Goal: Task Accomplishment & Management: Manage account settings

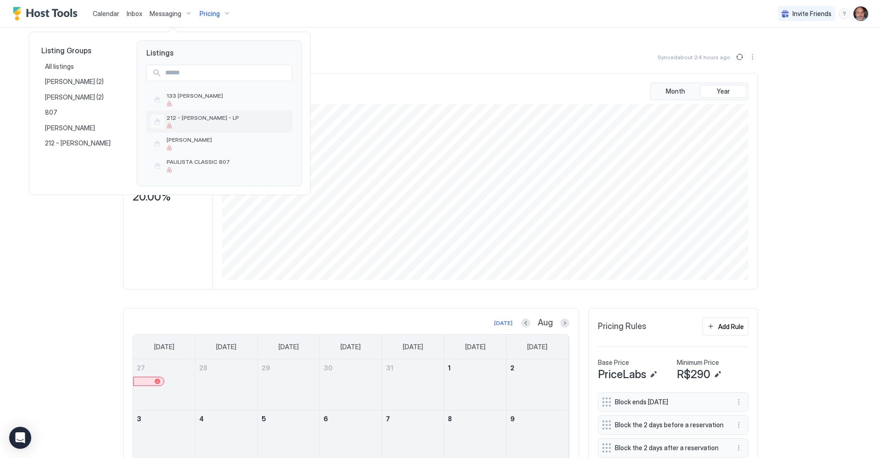
scroll to position [176, 528]
click at [203, 161] on span "PAULISTA CLASSIC 807" at bounding box center [227, 161] width 122 height 7
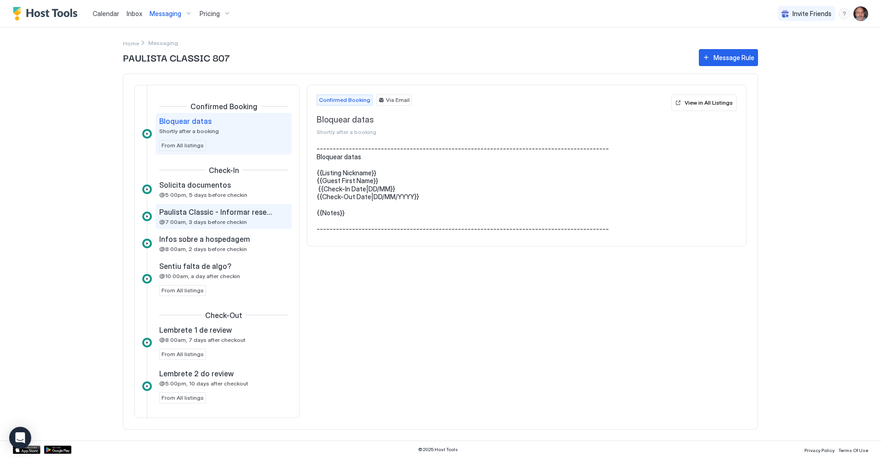
click at [223, 218] on span "@7:00am, 3 days before checkin" at bounding box center [203, 221] width 88 height 7
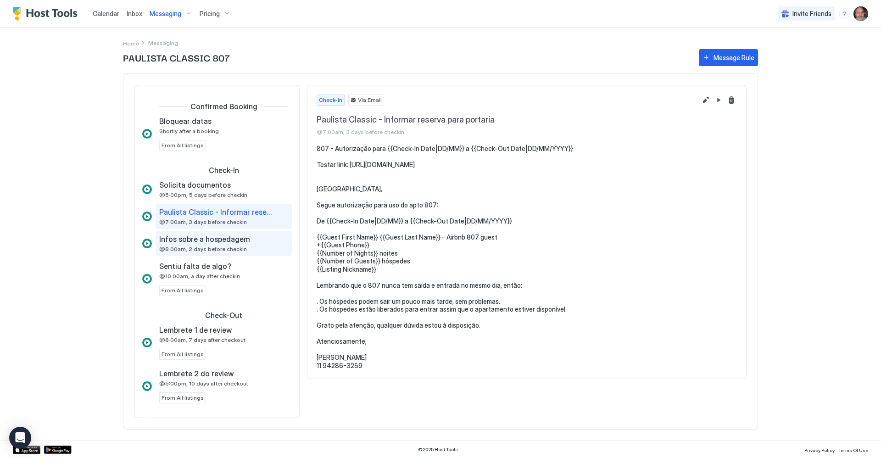
click at [210, 235] on span "Infos sobre a hospedagem" at bounding box center [204, 238] width 91 height 9
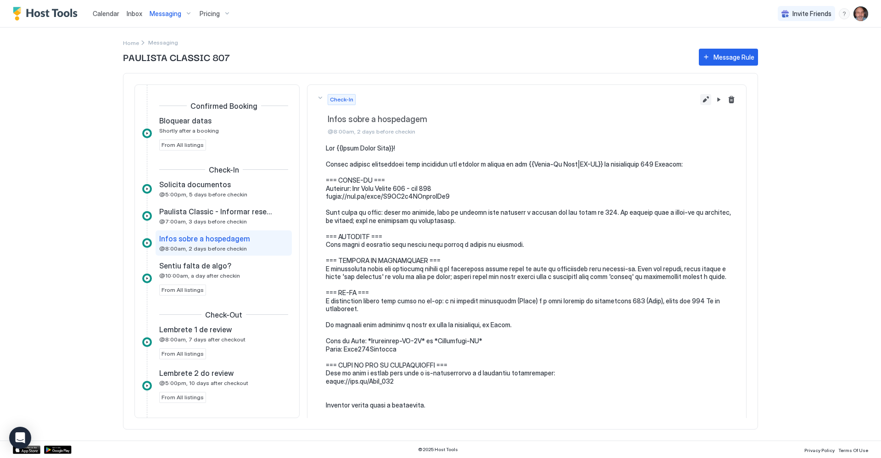
click at [700, 100] on button "Edit message rule" at bounding box center [705, 99] width 11 height 11
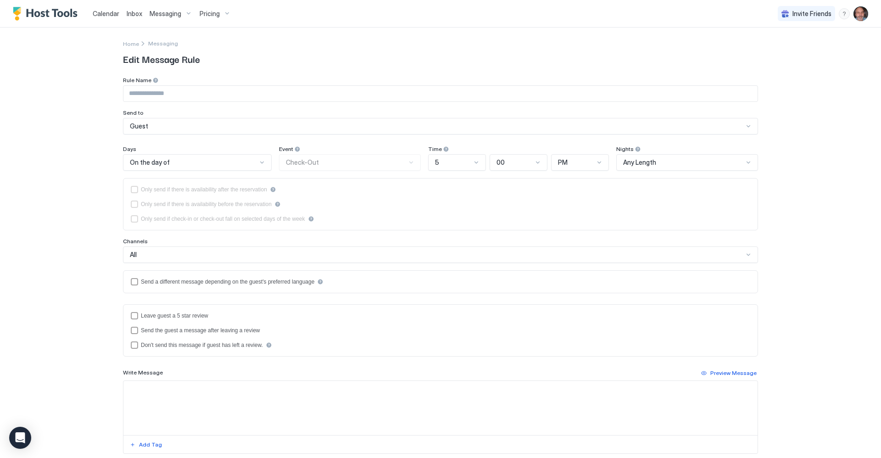
type input "**********"
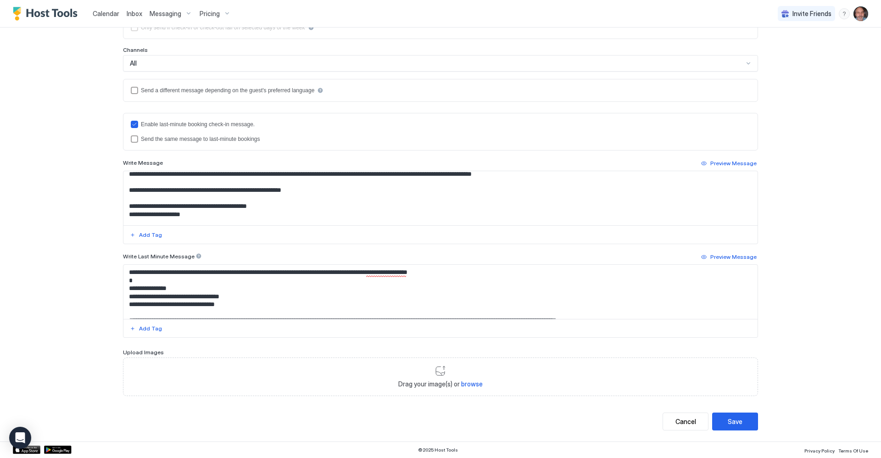
scroll to position [138, 0]
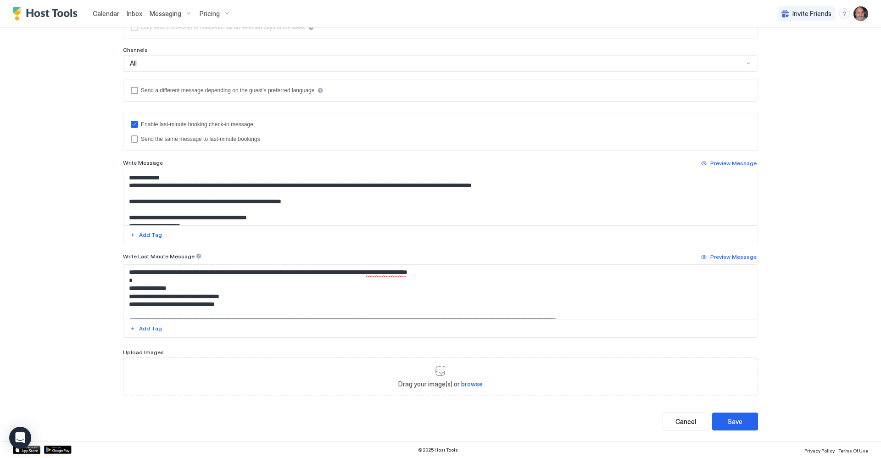
click at [144, 208] on textarea "Input Field" at bounding box center [440, 198] width 634 height 54
click at [325, 205] on textarea "Input Field" at bounding box center [440, 198] width 634 height 54
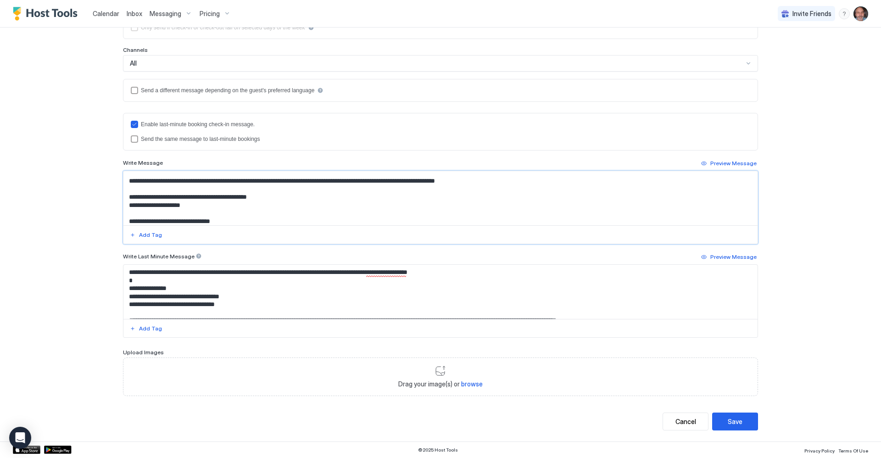
scroll to position [166, 0]
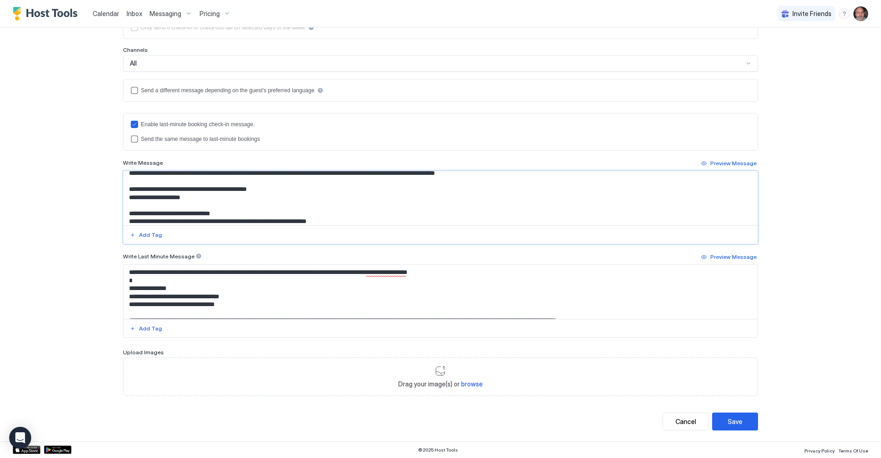
click at [167, 191] on textarea "Input Field" at bounding box center [440, 198] width 634 height 54
click at [143, 189] on textarea "Input Field" at bounding box center [440, 198] width 634 height 54
click at [144, 189] on textarea "Input Field" at bounding box center [440, 198] width 634 height 54
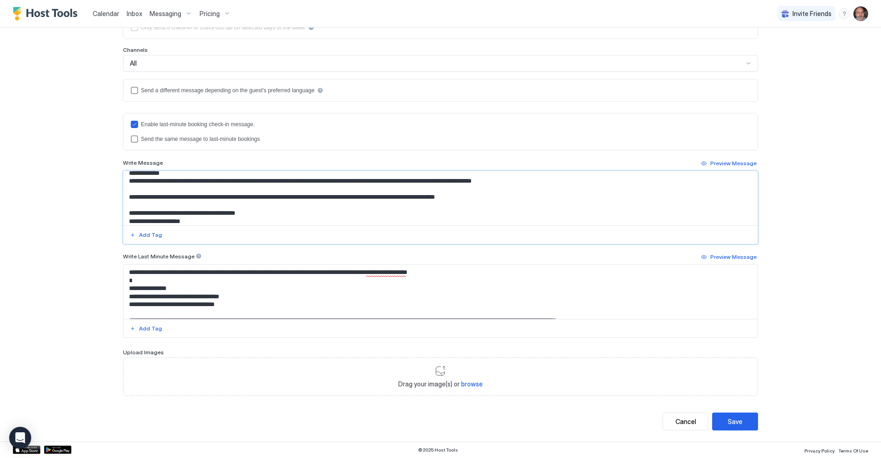
scroll to position [120, 0]
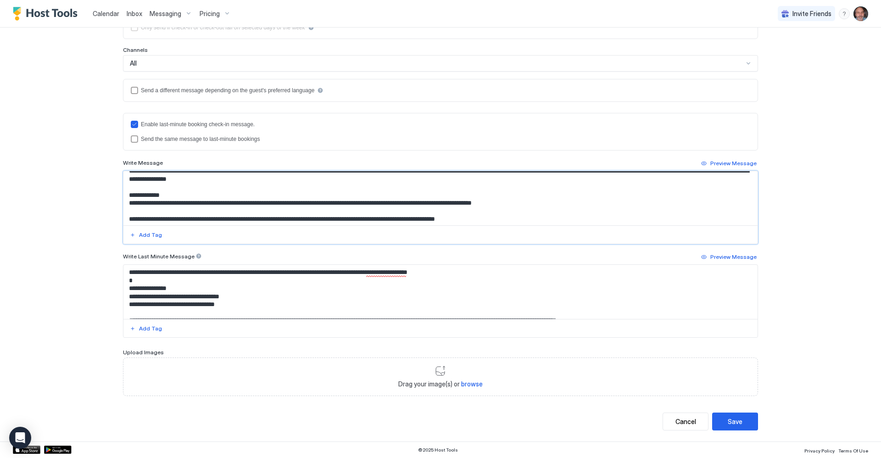
click at [125, 193] on textarea "Input Field" at bounding box center [440, 198] width 634 height 54
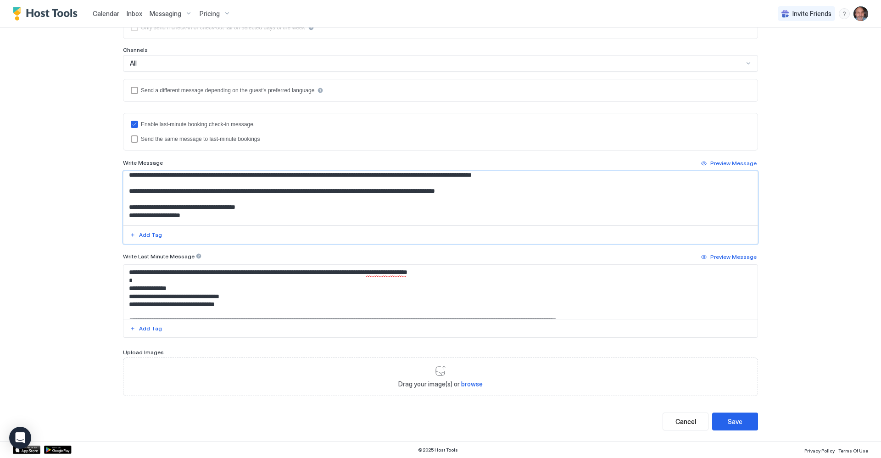
scroll to position [140, 0]
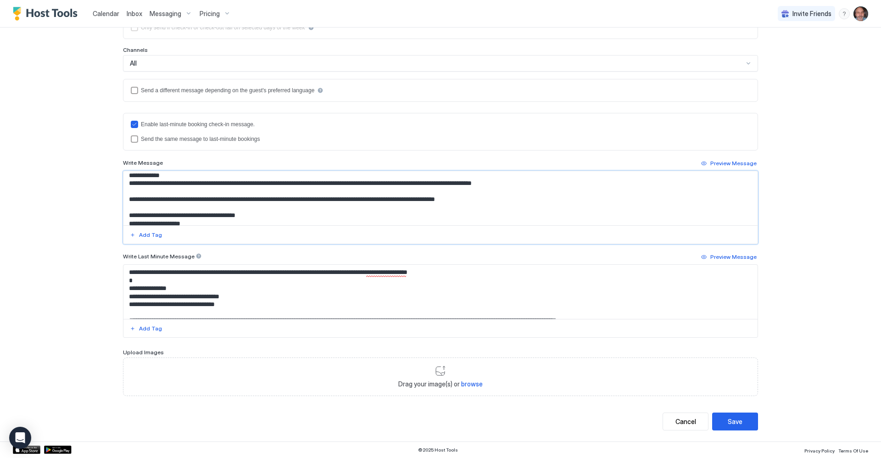
drag, startPoint x: 126, startPoint y: 199, endPoint x: 174, endPoint y: 202, distance: 48.7
click at [174, 202] on textarea "Input Field" at bounding box center [440, 198] width 634 height 54
drag, startPoint x: 125, startPoint y: 198, endPoint x: 134, endPoint y: 201, distance: 9.3
click at [134, 201] on textarea "Input Field" at bounding box center [440, 198] width 634 height 54
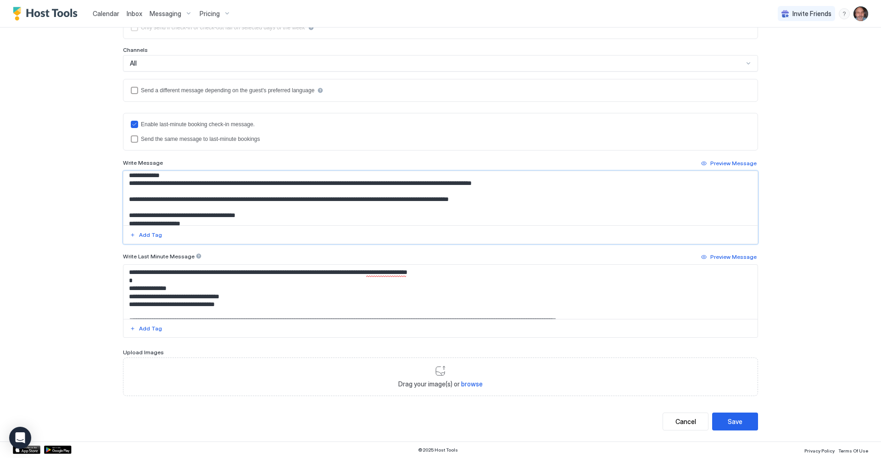
click at [124, 183] on textarea "Input Field" at bounding box center [440, 198] width 634 height 54
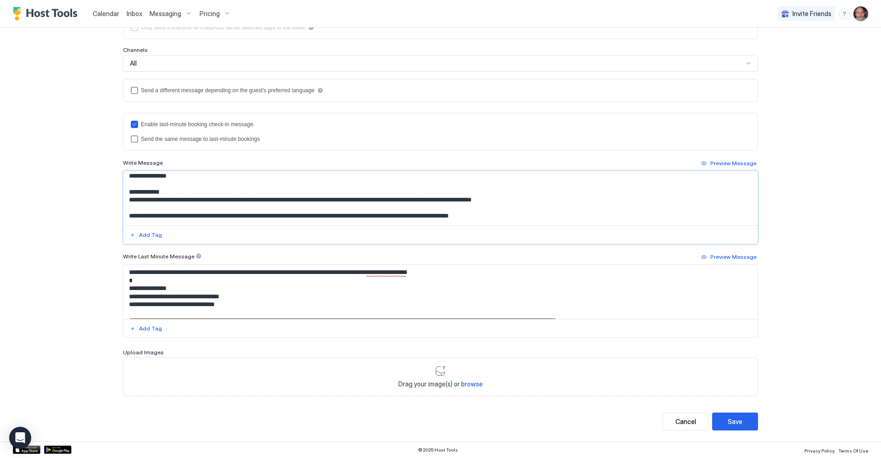
scroll to position [138, 0]
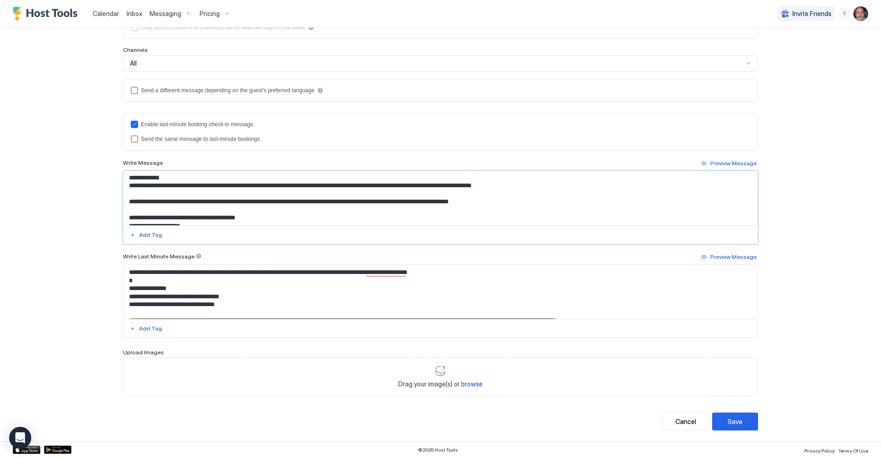
click at [123, 187] on textarea "Input Field" at bounding box center [440, 198] width 634 height 54
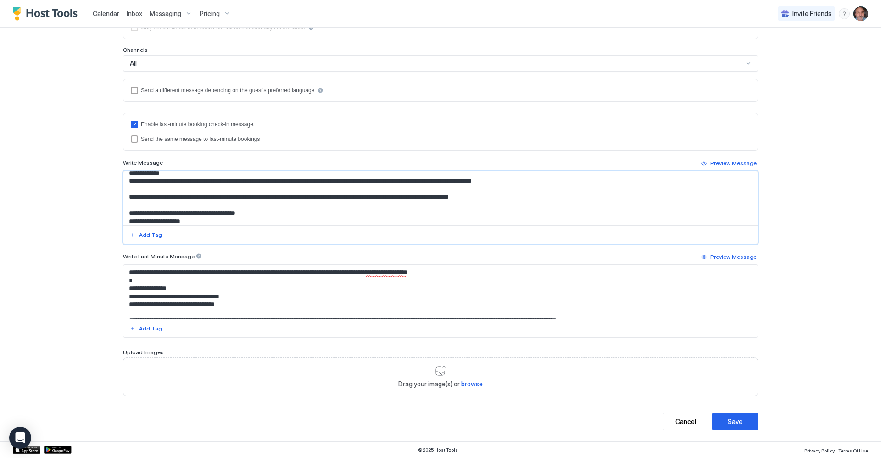
scroll to position [0, 0]
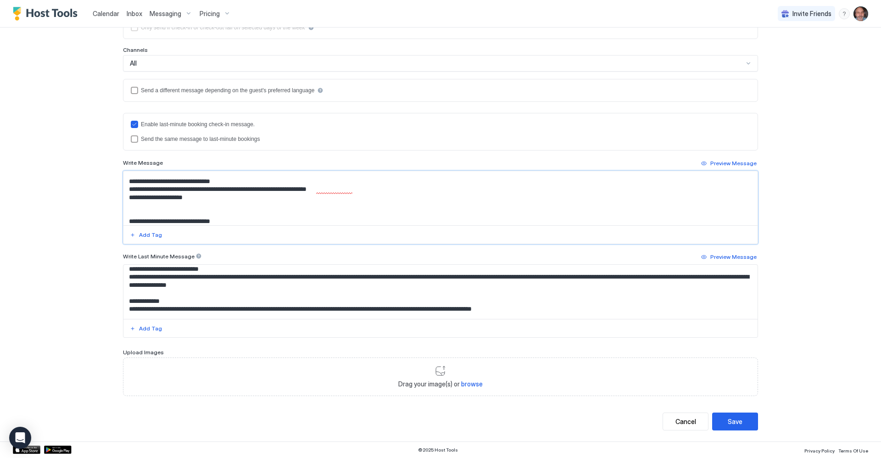
type textarea "**********"
click at [123, 301] on textarea "Input Field" at bounding box center [440, 292] width 634 height 54
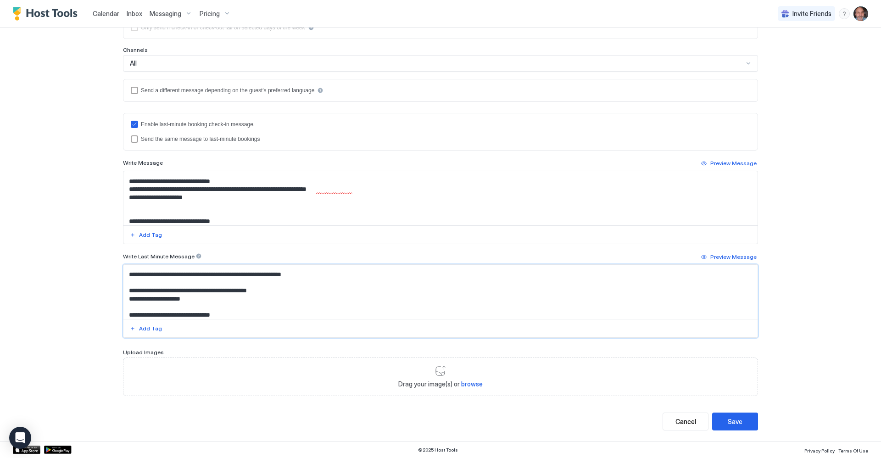
paste textarea "**********"
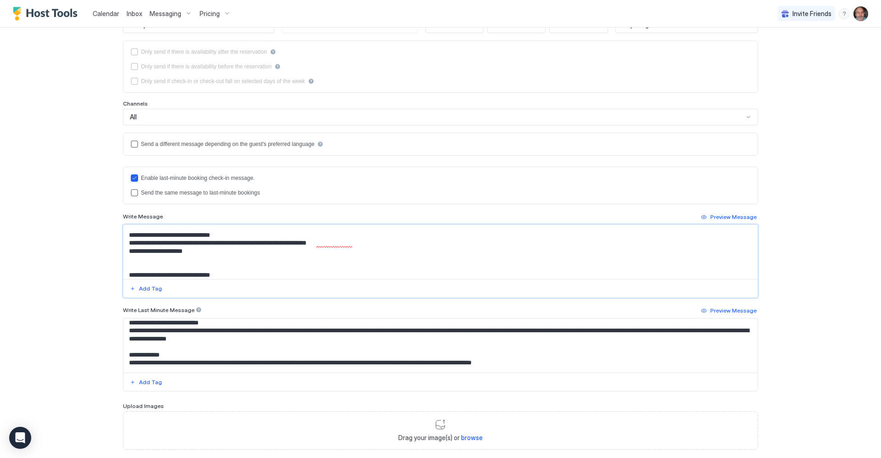
click at [182, 257] on textarea "Input Field" at bounding box center [440, 252] width 634 height 54
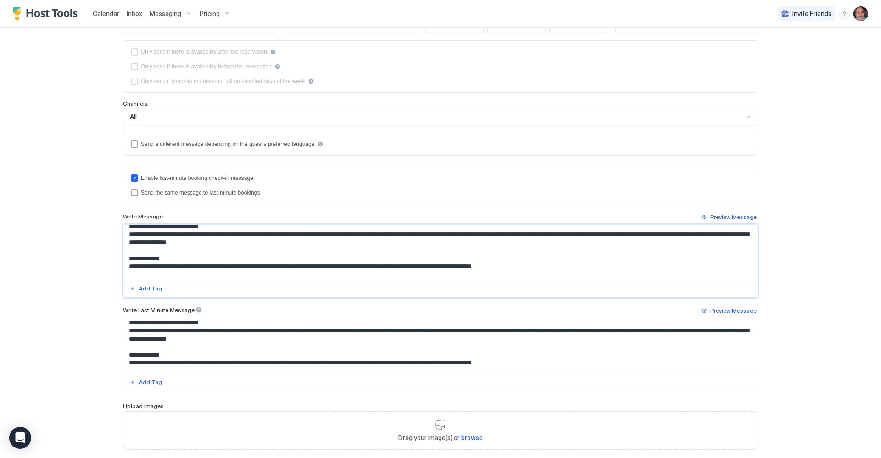
click at [124, 259] on textarea "Input Field" at bounding box center [440, 252] width 634 height 54
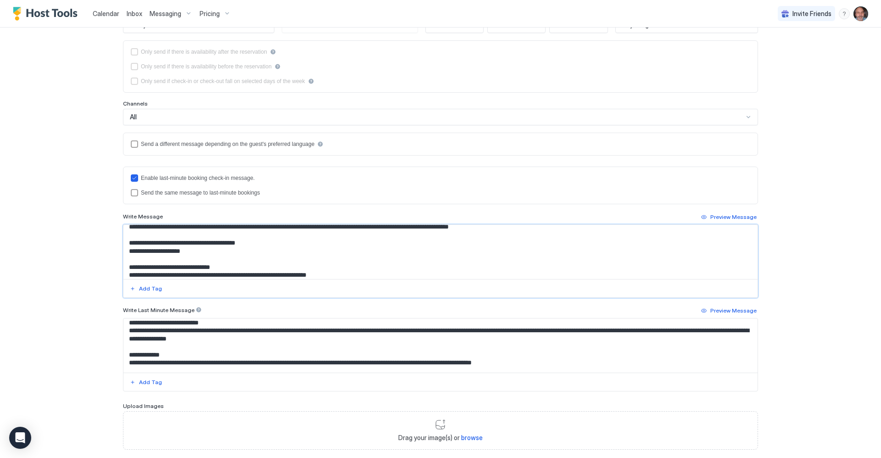
click at [124, 354] on textarea "Input Field" at bounding box center [440, 345] width 634 height 54
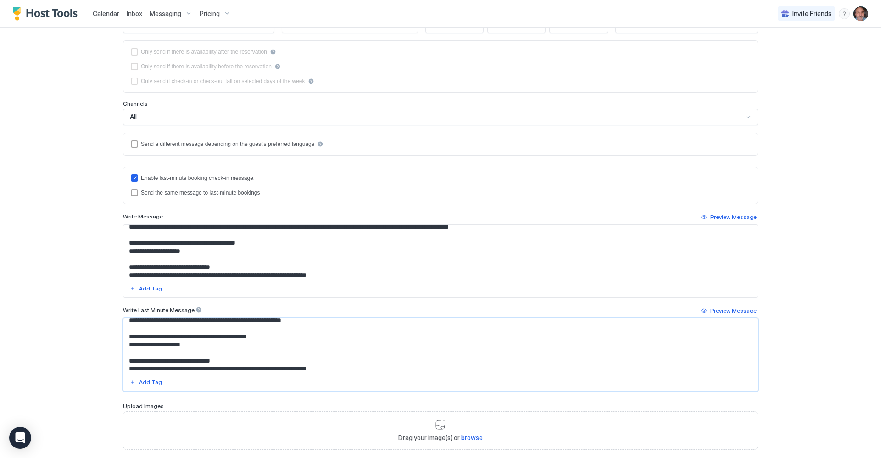
paste textarea "**********"
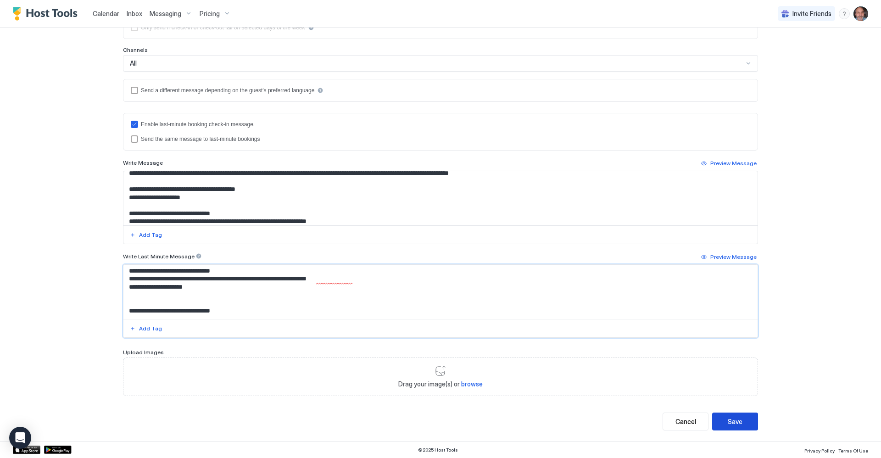
type textarea "**********"
click at [731, 418] on div "Save" at bounding box center [734, 421] width 15 height 10
